Goal: Check status: Check status

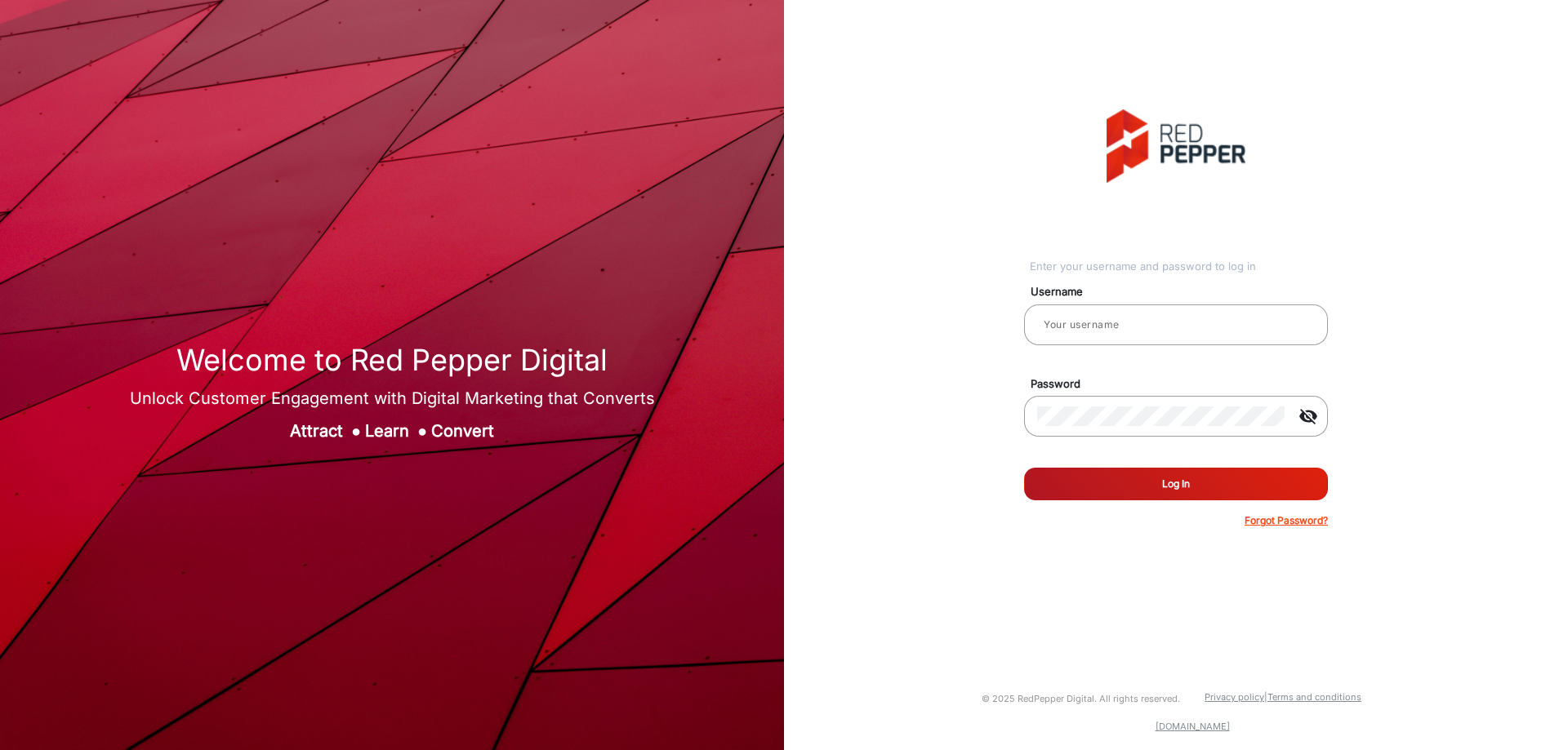
type input "[PERSON_NAME]"
click at [1269, 495] on button "Log In" at bounding box center [1176, 484] width 304 height 33
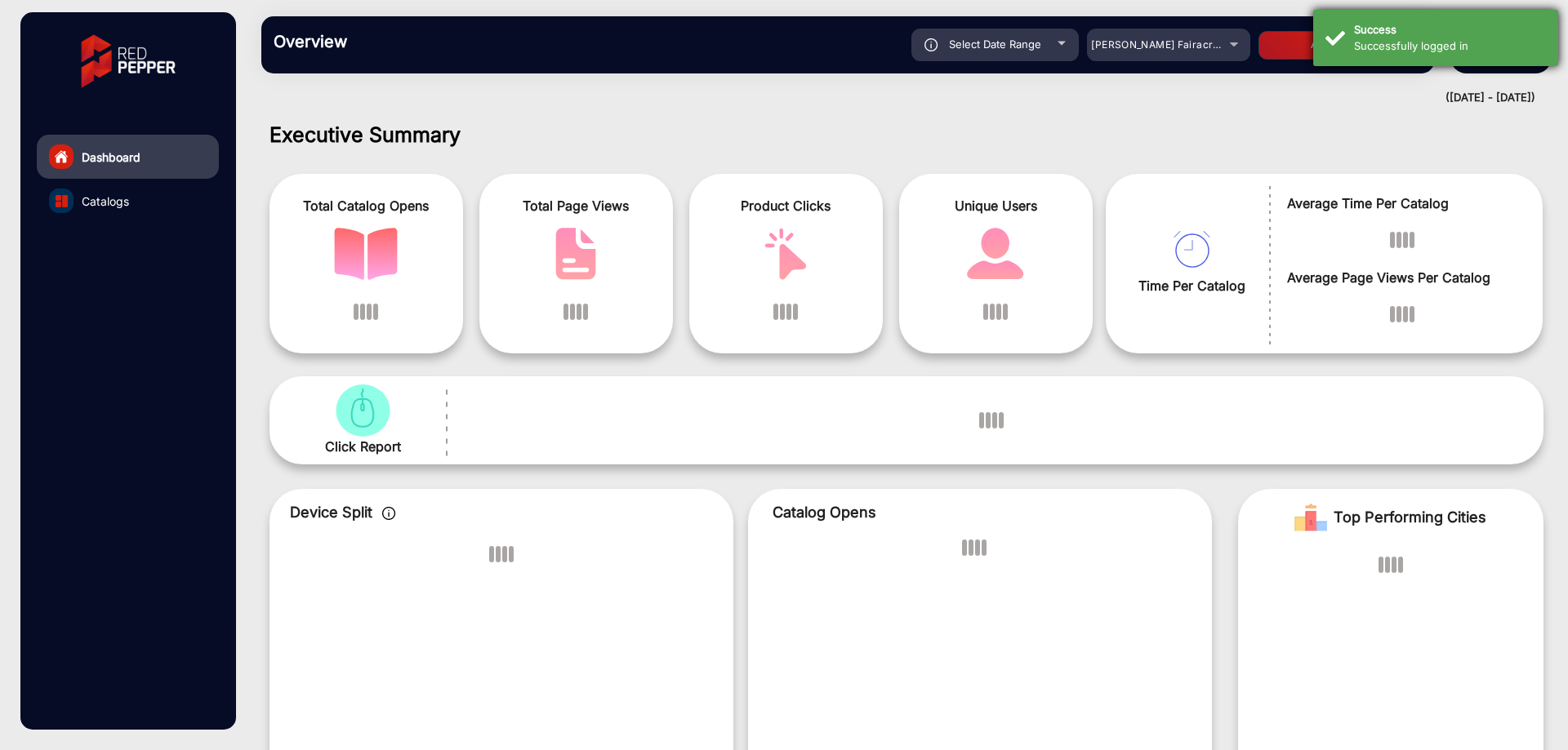
scroll to position [13, 0]
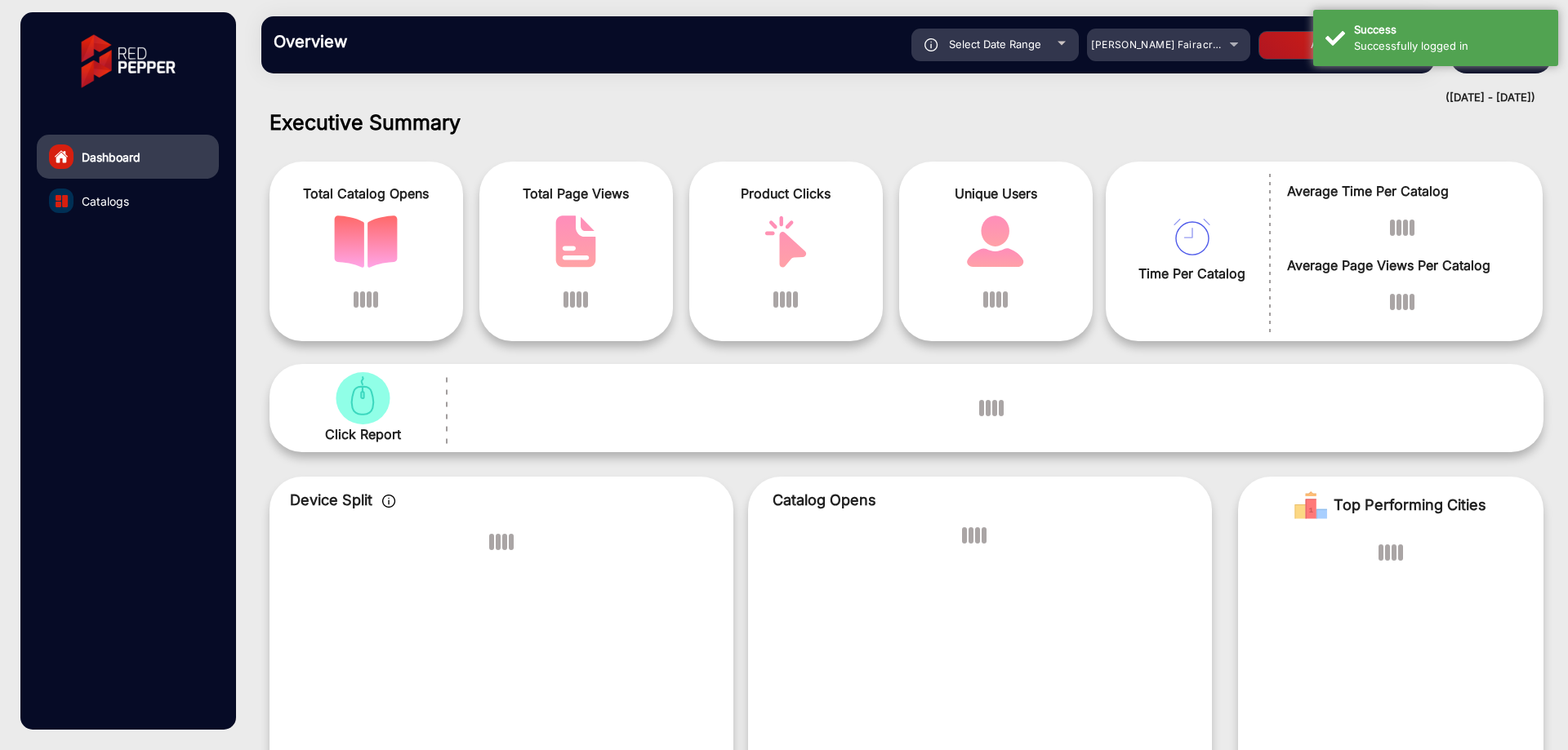
click at [923, 41] on div "Select Date Range" at bounding box center [996, 45] width 167 height 33
type input "[DATE]"
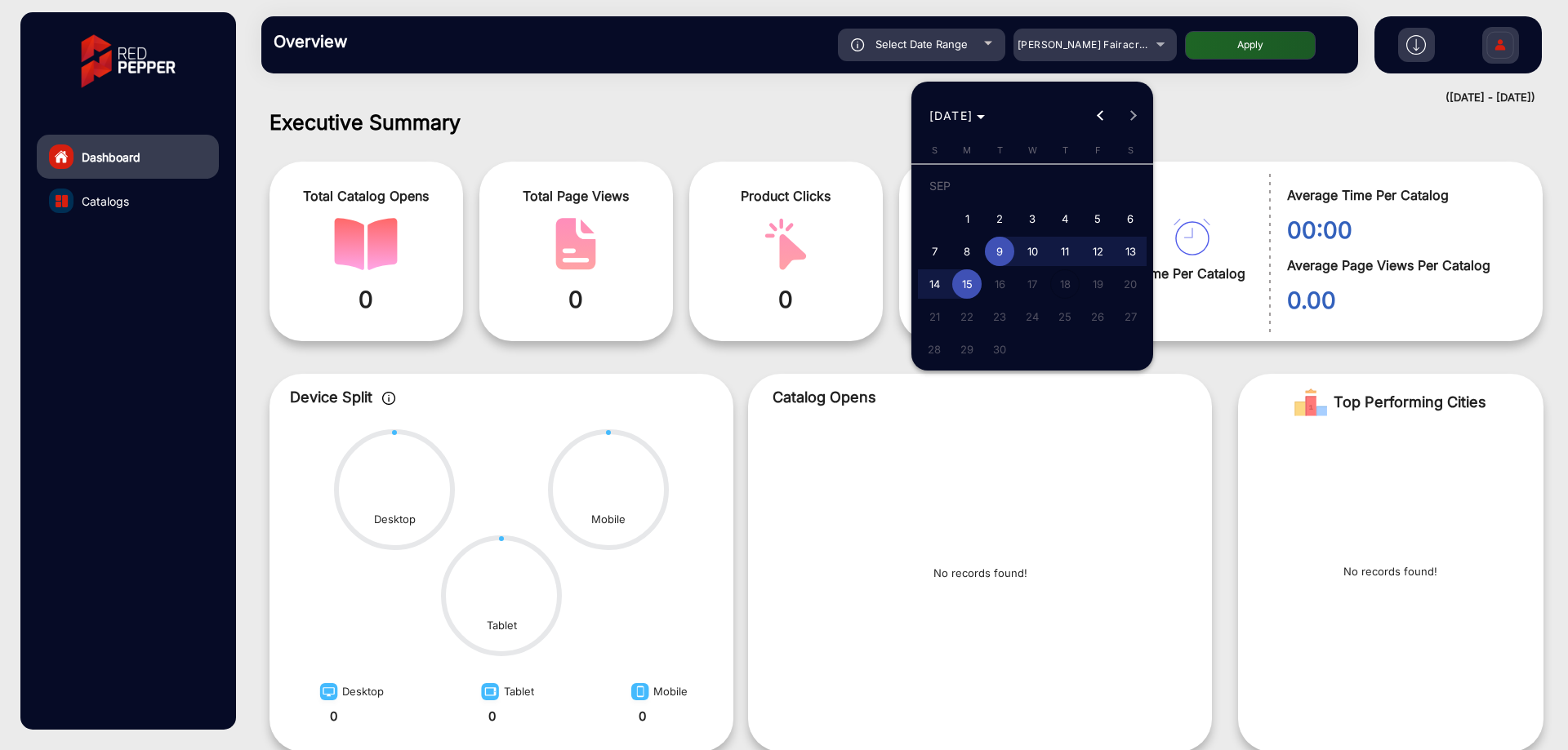
click at [965, 38] on div at bounding box center [784, 375] width 1568 height 750
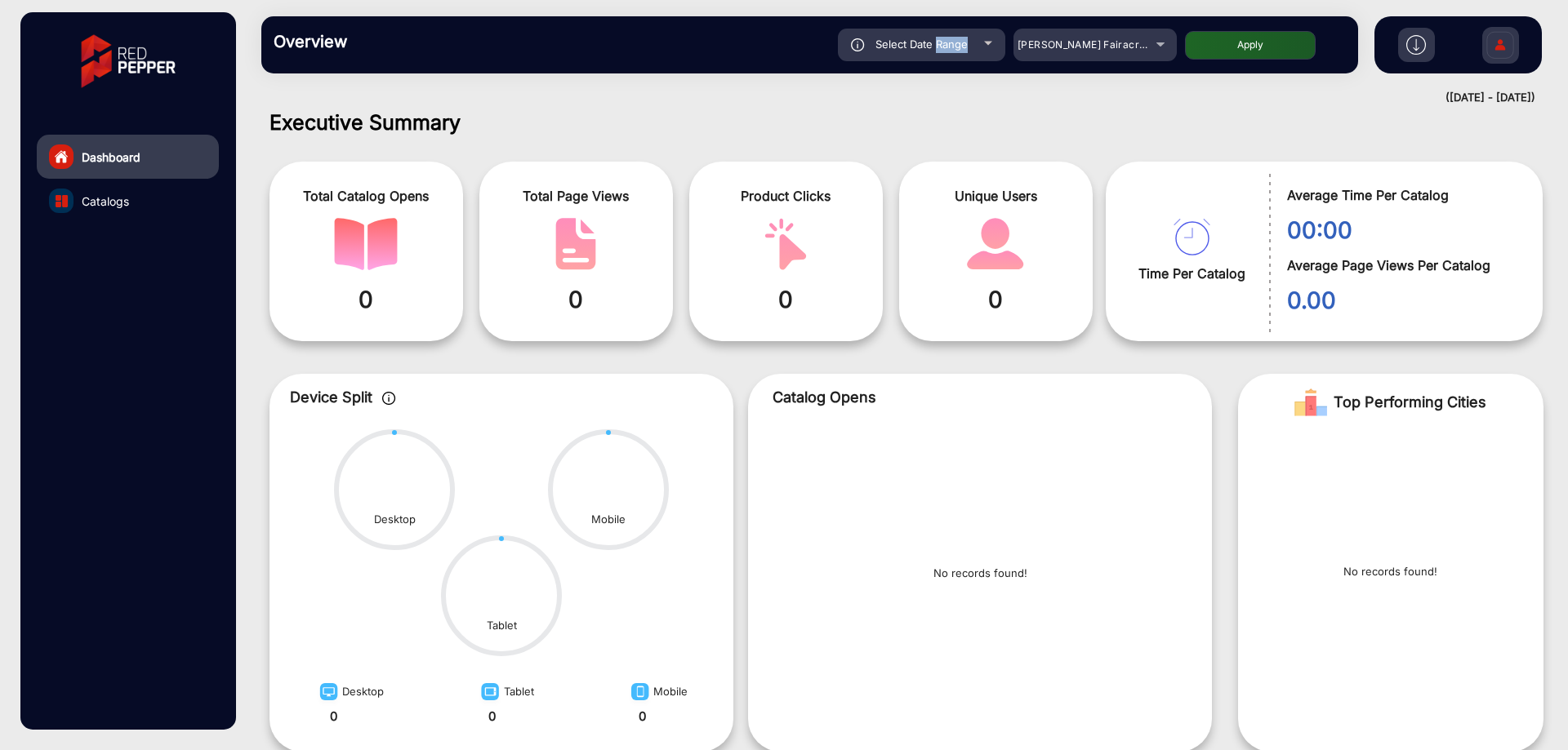
click at [965, 38] on span "Select Date Range" at bounding box center [922, 44] width 92 height 13
type input "[DATE]"
